Goal: Task Accomplishment & Management: Complete application form

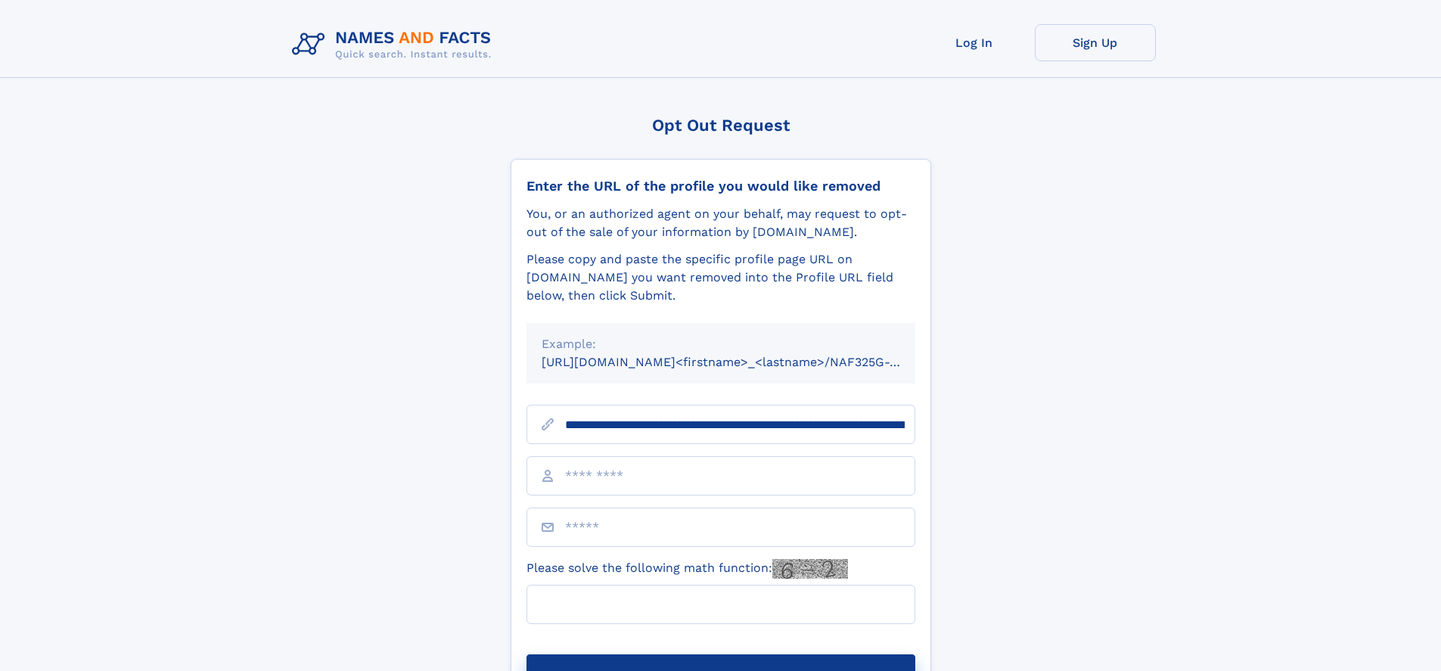
scroll to position [0, 188]
type input "**********"
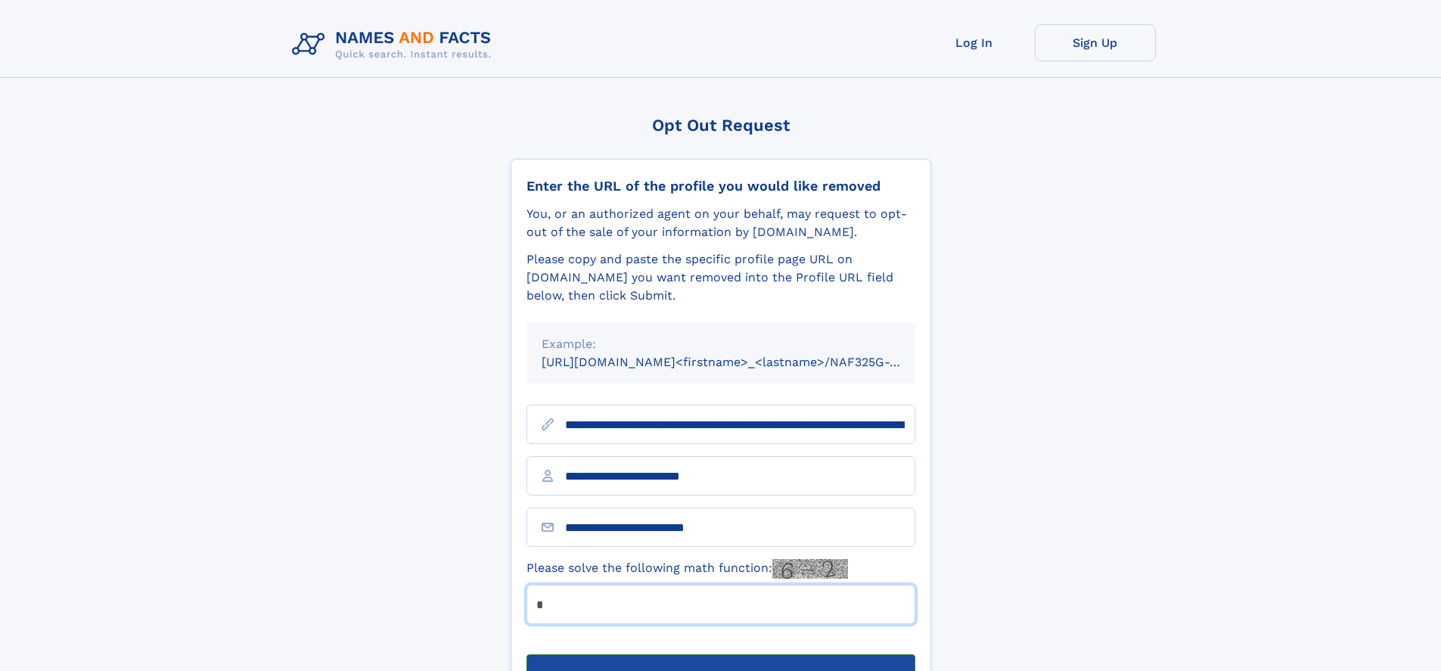
type input "*"
click at [720, 654] on button "Submit Opt Out Request" at bounding box center [720, 678] width 389 height 48
